Goal: Task Accomplishment & Management: Use online tool/utility

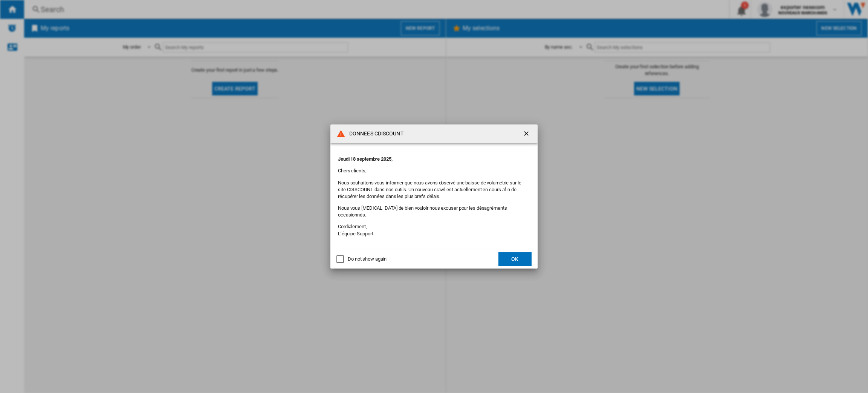
click at [505, 250] on md-dialog-actions "Do not show again OK" at bounding box center [434, 259] width 207 height 19
click at [512, 253] on button "OK" at bounding box center [515, 259] width 33 height 14
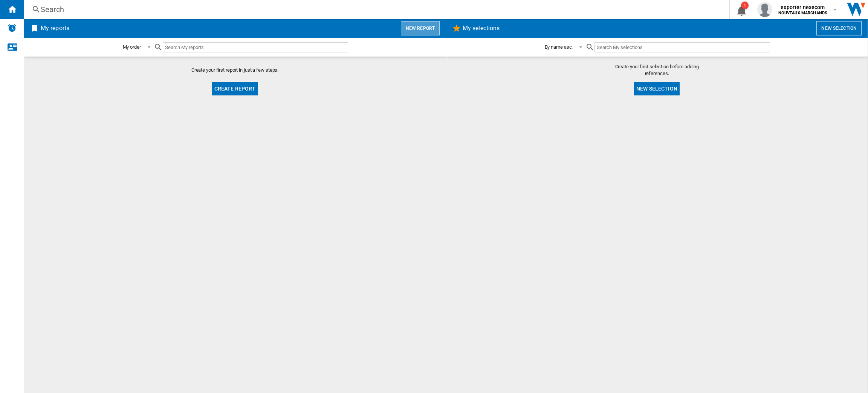
click at [432, 31] on button "New report" at bounding box center [420, 28] width 39 height 14
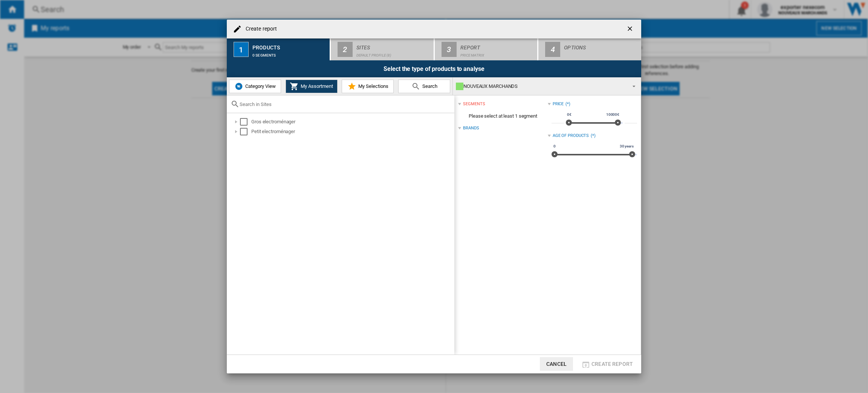
click at [250, 90] on button "Category View" at bounding box center [255, 87] width 52 height 14
click at [241, 119] on div "Select" at bounding box center [240, 122] width 8 height 8
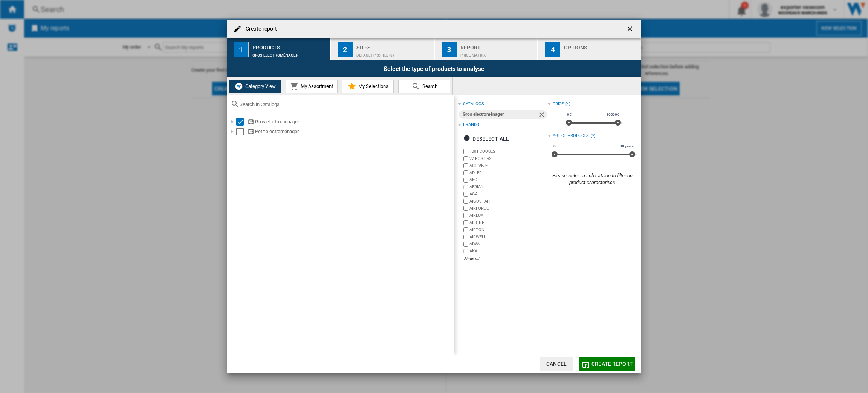
click at [392, 39] on button "2 Sites Default profile (8)" at bounding box center [383, 49] width 104 height 22
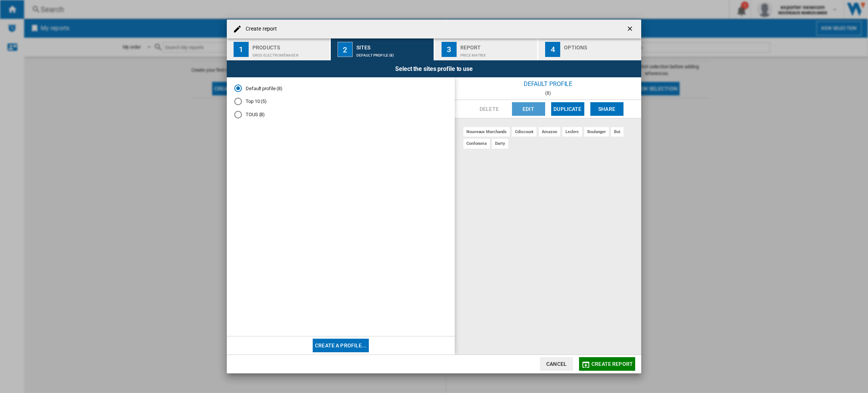
click at [532, 106] on button "Edit" at bounding box center [528, 109] width 33 height 14
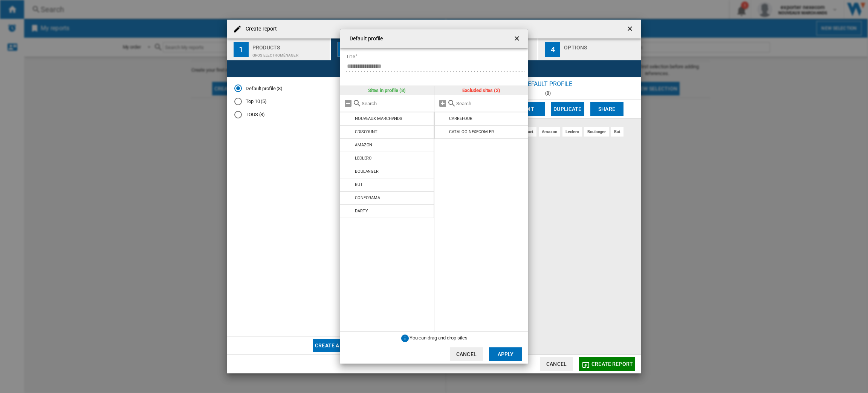
click at [517, 41] on ng-md-icon "getI18NText('BUTTONS.CLOSE_DIALOG')" at bounding box center [517, 39] width 9 height 9
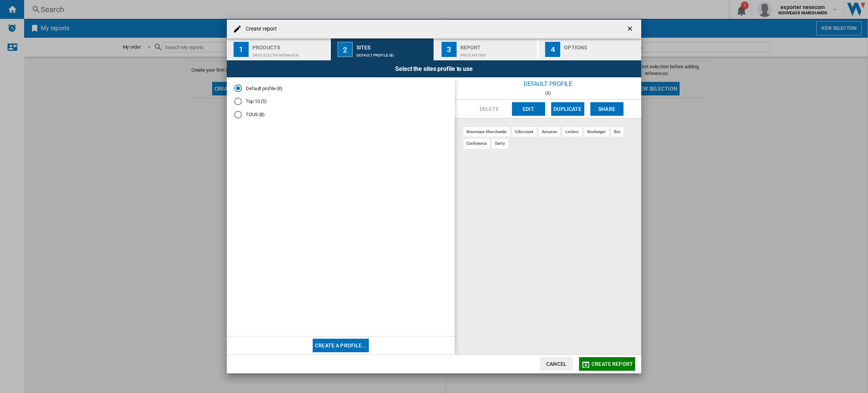
click at [254, 112] on md-radio-button "TOUS (8)" at bounding box center [340, 114] width 213 height 7
click at [530, 110] on button "Edit" at bounding box center [528, 109] width 33 height 14
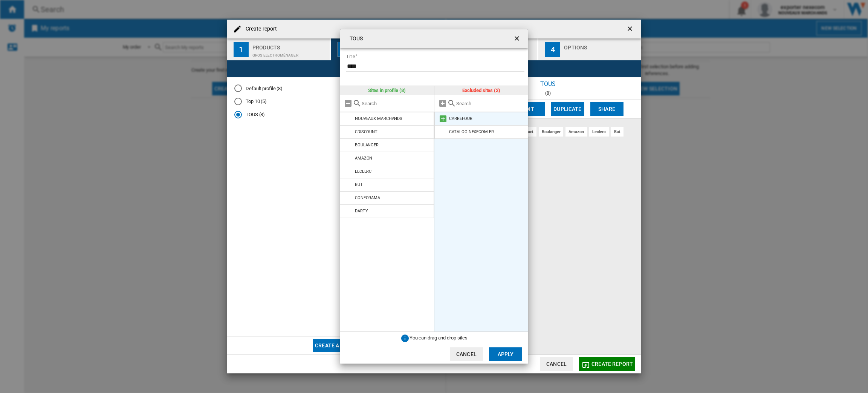
click at [443, 116] on md-icon "{{::title}} {{::getI18NText('BUTTONS.CANCEL')}} ..." at bounding box center [443, 118] width 9 height 9
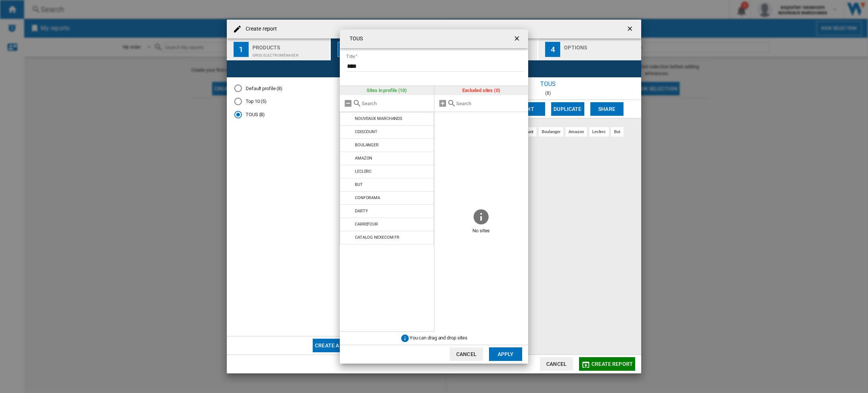
click at [506, 355] on button "Apply" at bounding box center [505, 354] width 33 height 14
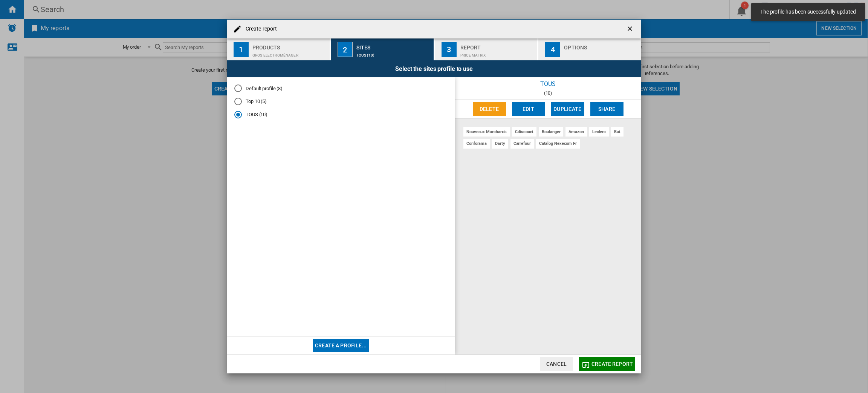
click at [270, 90] on md-radio-button "Default profile (8)" at bounding box center [340, 88] width 213 height 7
click at [520, 117] on div "Delete Edit Duplicate Share" at bounding box center [548, 109] width 187 height 18
click at [520, 114] on button "Edit" at bounding box center [528, 109] width 33 height 14
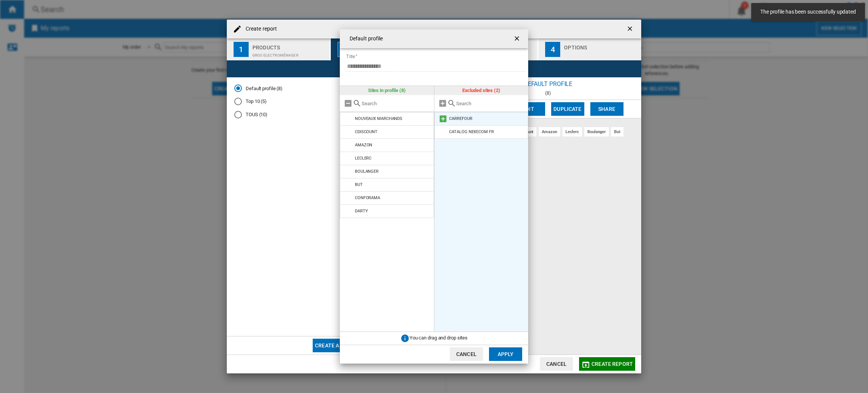
click at [440, 115] on md-icon "{{::title}} {{::getI18NText('BUTTONS.CANCEL')}} ..." at bounding box center [443, 118] width 9 height 9
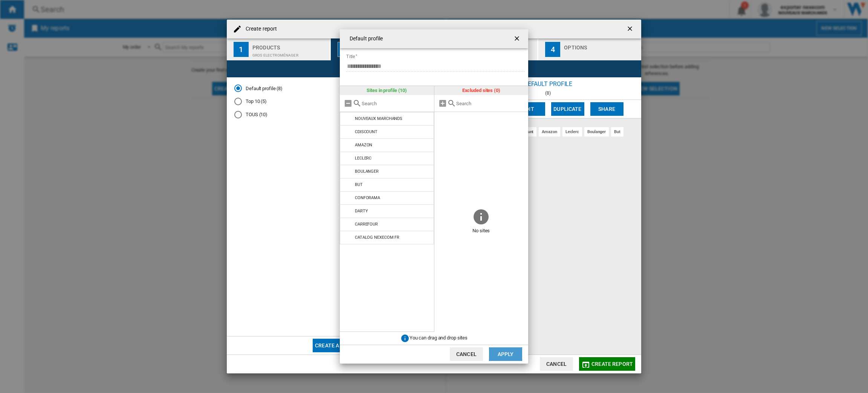
click at [518, 349] on button "Apply" at bounding box center [505, 354] width 33 height 14
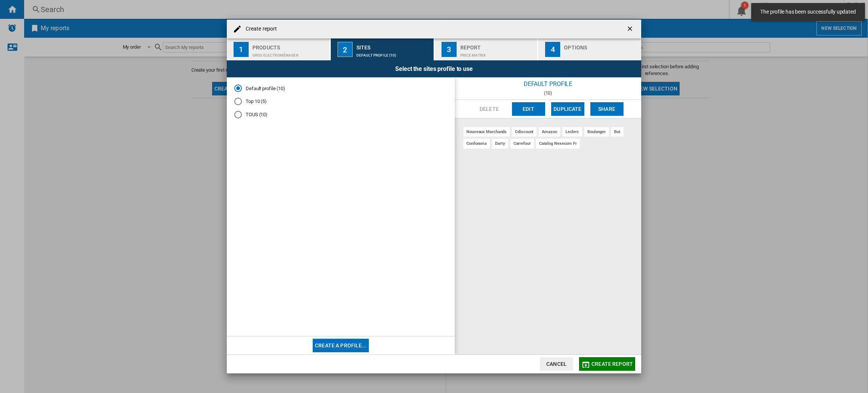
click at [260, 101] on md-radio-button "Top 10 (5)" at bounding box center [340, 101] width 213 height 7
click at [519, 102] on button "Edit" at bounding box center [528, 109] width 33 height 14
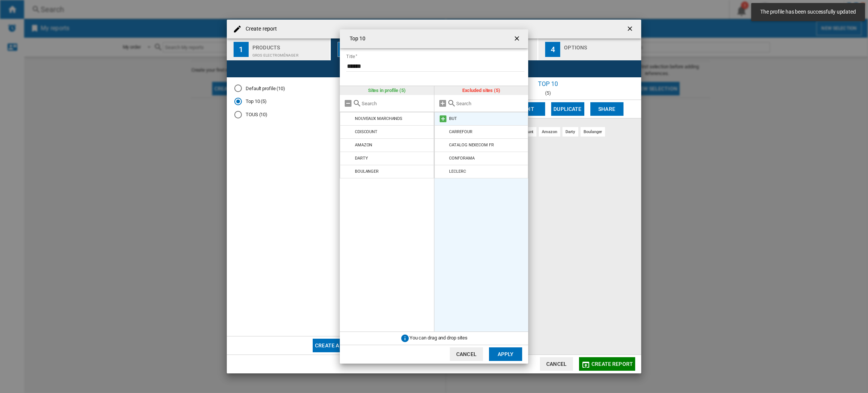
click at [444, 119] on md-icon "{{::title}} {{::getI18NText('BUTTONS.CANCEL')}} ..." at bounding box center [443, 118] width 9 height 9
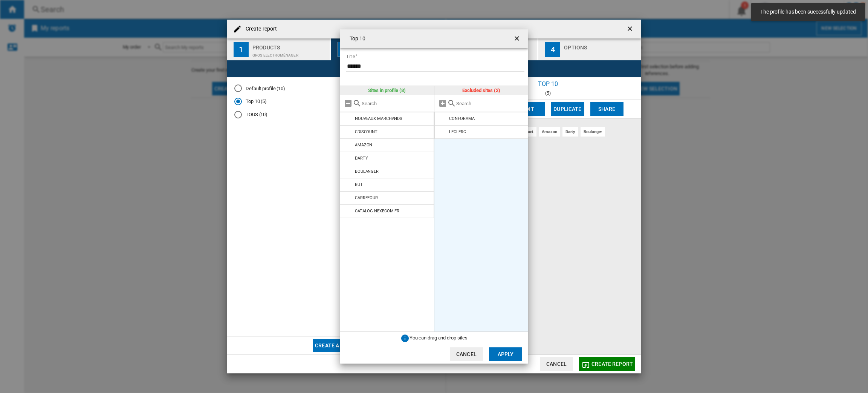
click at [444, 119] on md-icon "{{::title}} {{::getI18NText('BUTTONS.CANCEL')}} ..." at bounding box center [443, 118] width 9 height 9
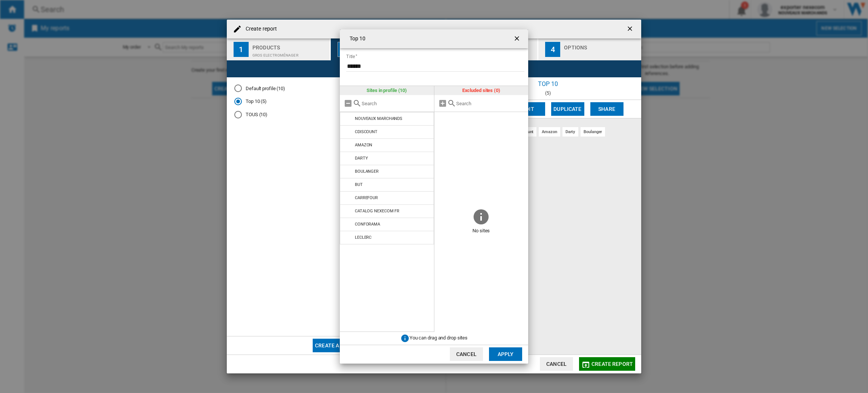
click at [503, 350] on button "Apply" at bounding box center [505, 354] width 33 height 14
